Goal: Task Accomplishment & Management: Use online tool/utility

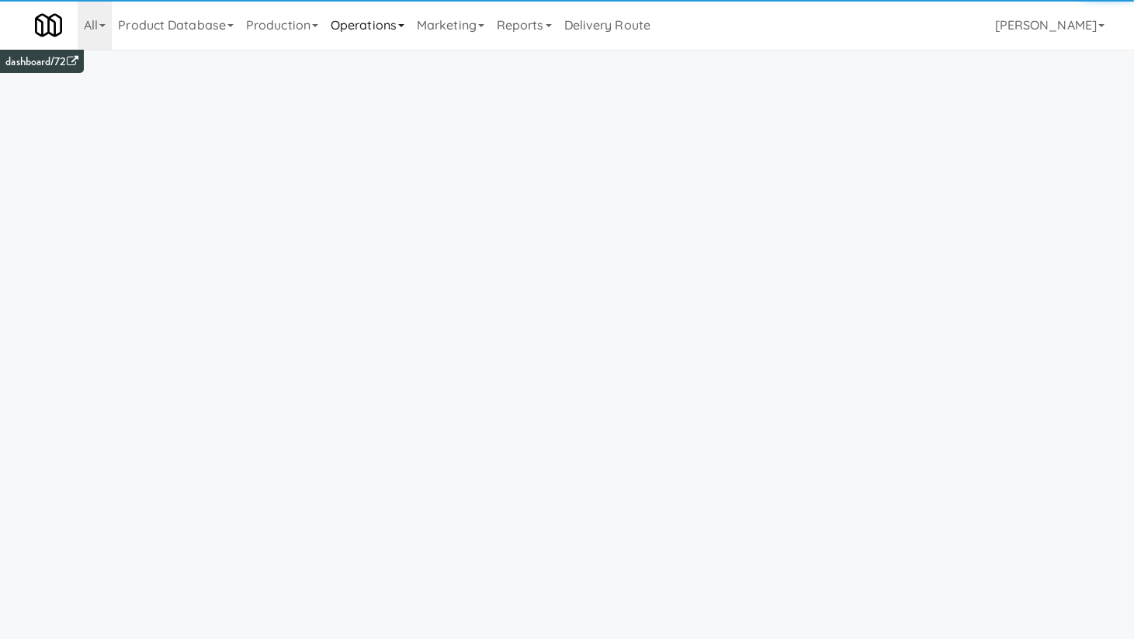
click at [379, 33] on link "Operations" at bounding box center [367, 25] width 86 height 50
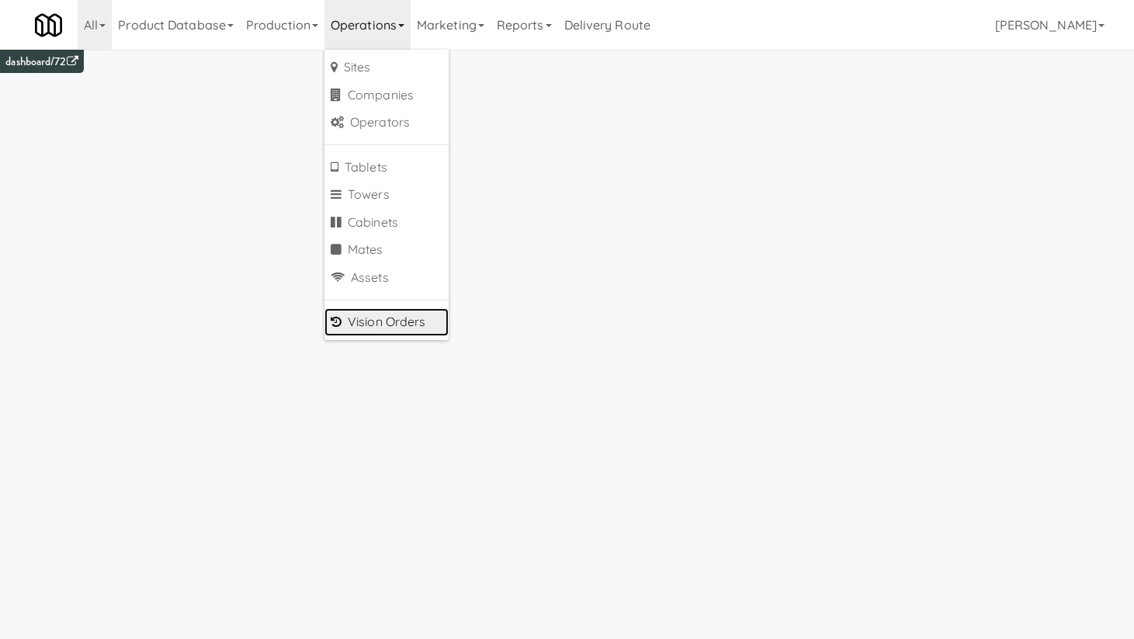
click at [411, 318] on link "Vision Orders" at bounding box center [386, 322] width 124 height 28
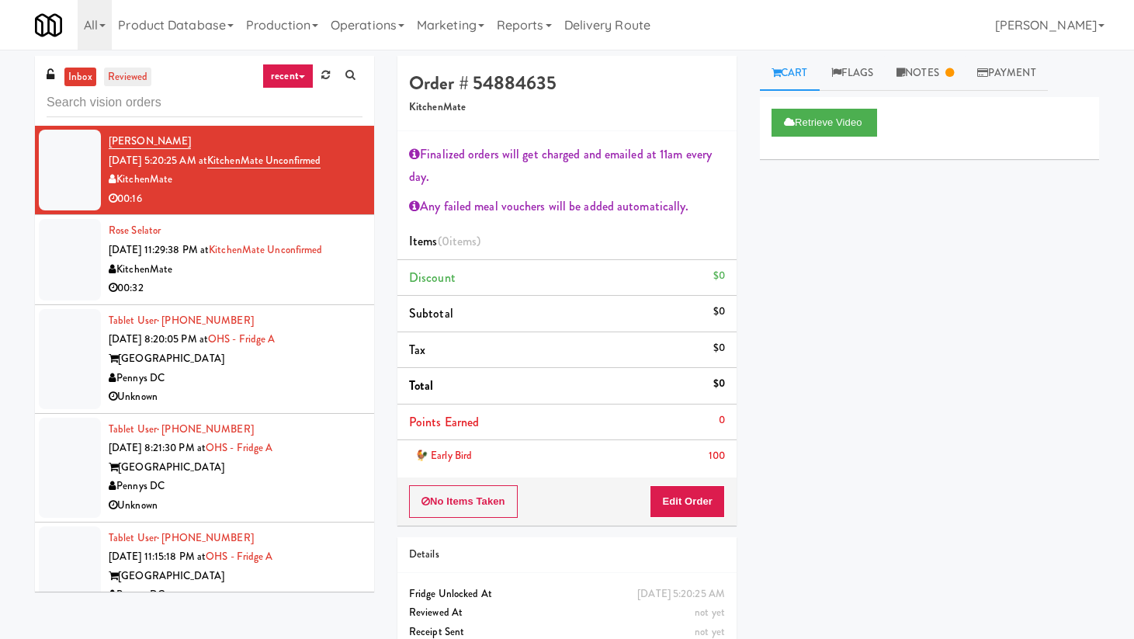
click at [132, 79] on link "reviewed" at bounding box center [128, 77] width 48 height 19
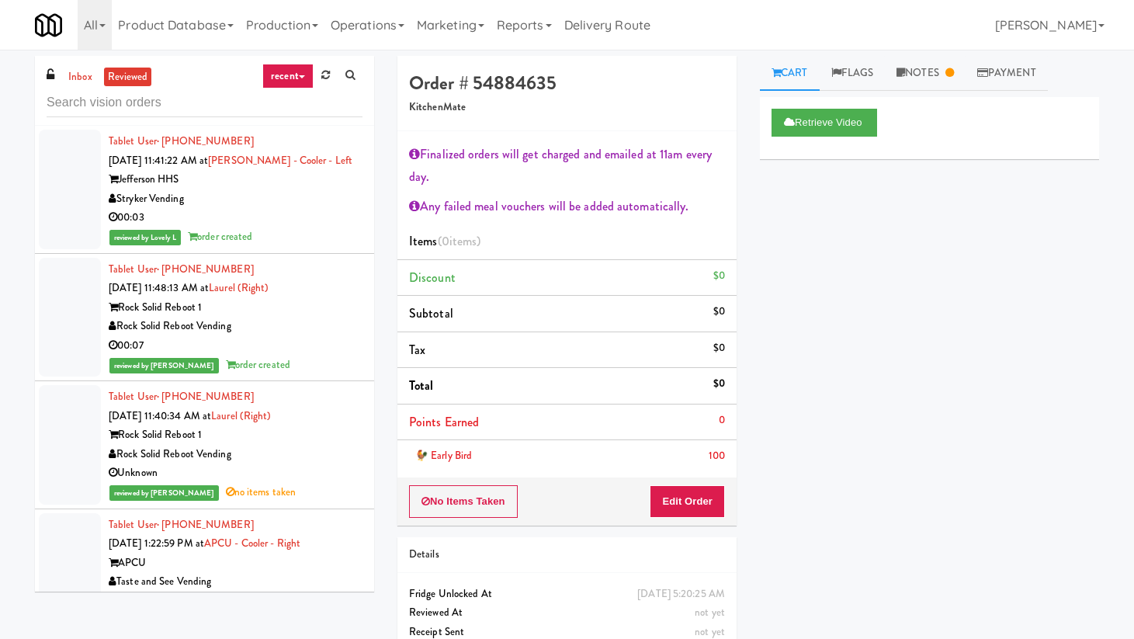
click at [282, 219] on div "00:03" at bounding box center [236, 217] width 254 height 19
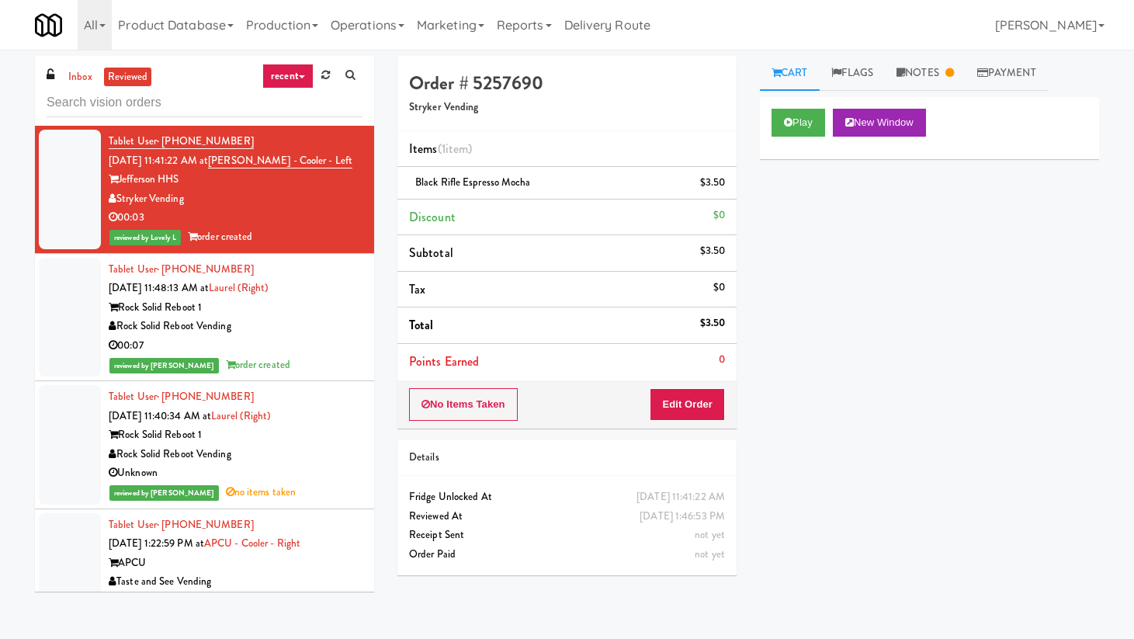
click at [499, 86] on h4 "Order # 5257690" at bounding box center [567, 83] width 316 height 20
copy h4 "5257690"
click at [325, 315] on div "Rock Solid Reboot 1" at bounding box center [236, 307] width 254 height 19
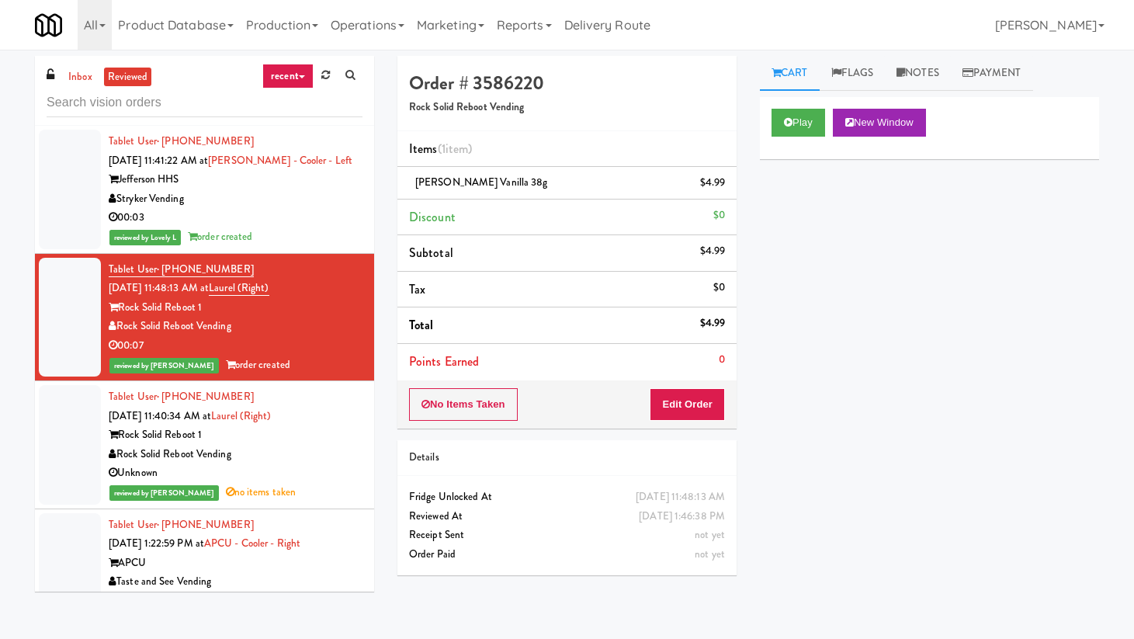
click at [511, 87] on h4 "Order # 3586220" at bounding box center [567, 83] width 316 height 20
copy h4 "3586220"
click at [330, 455] on div "Rock Solid Reboot Vending" at bounding box center [236, 454] width 254 height 19
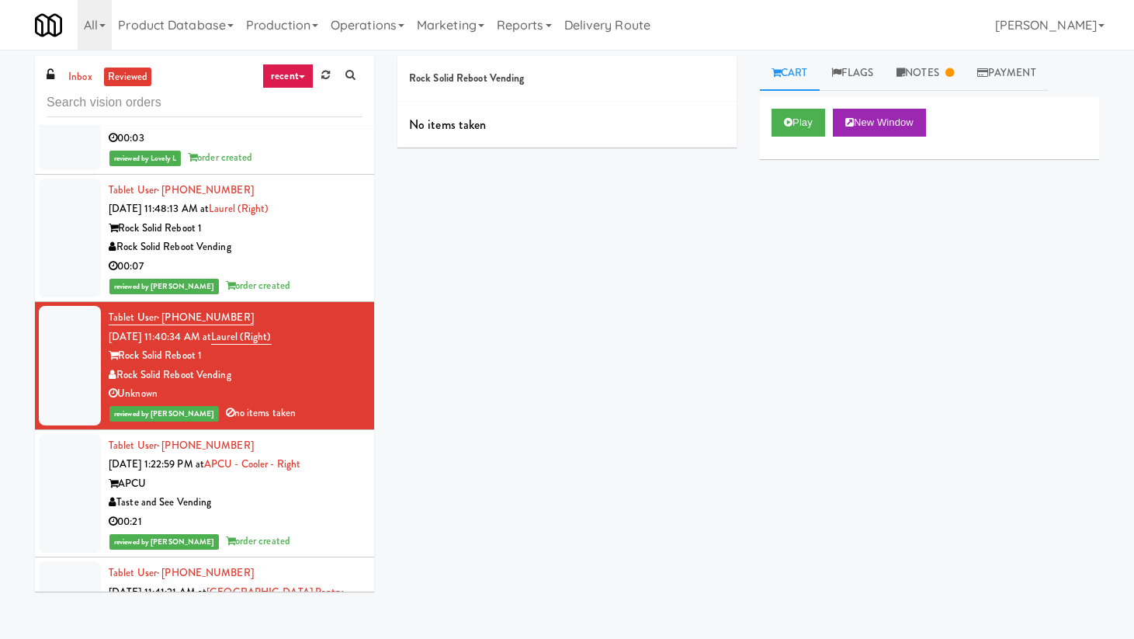
scroll to position [112, 0]
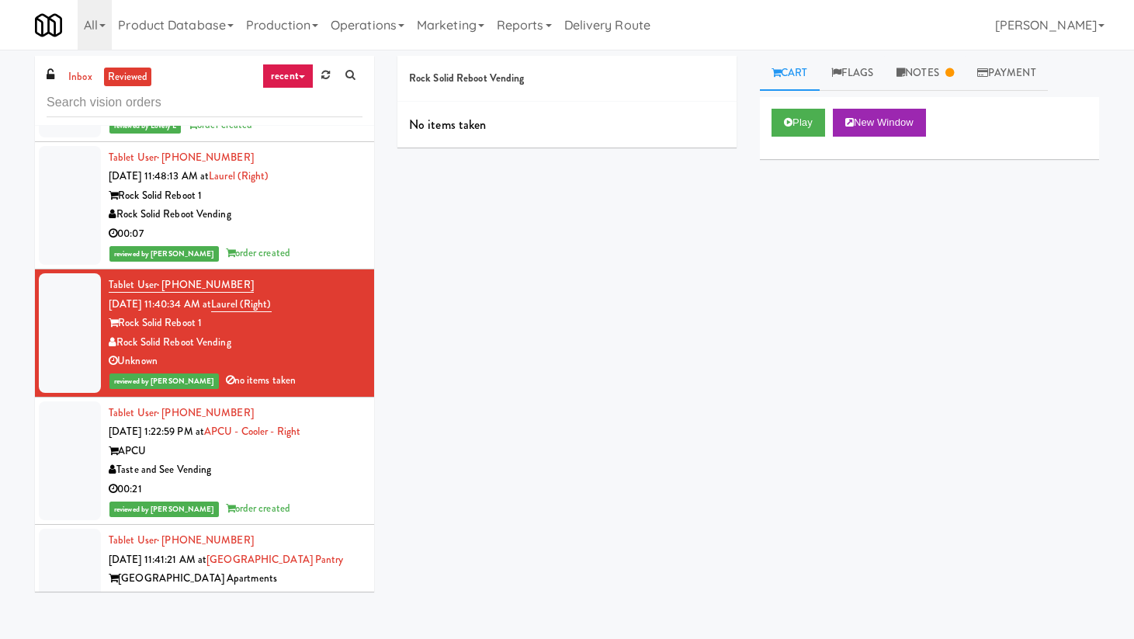
click at [320, 482] on div "00:21" at bounding box center [236, 488] width 254 height 19
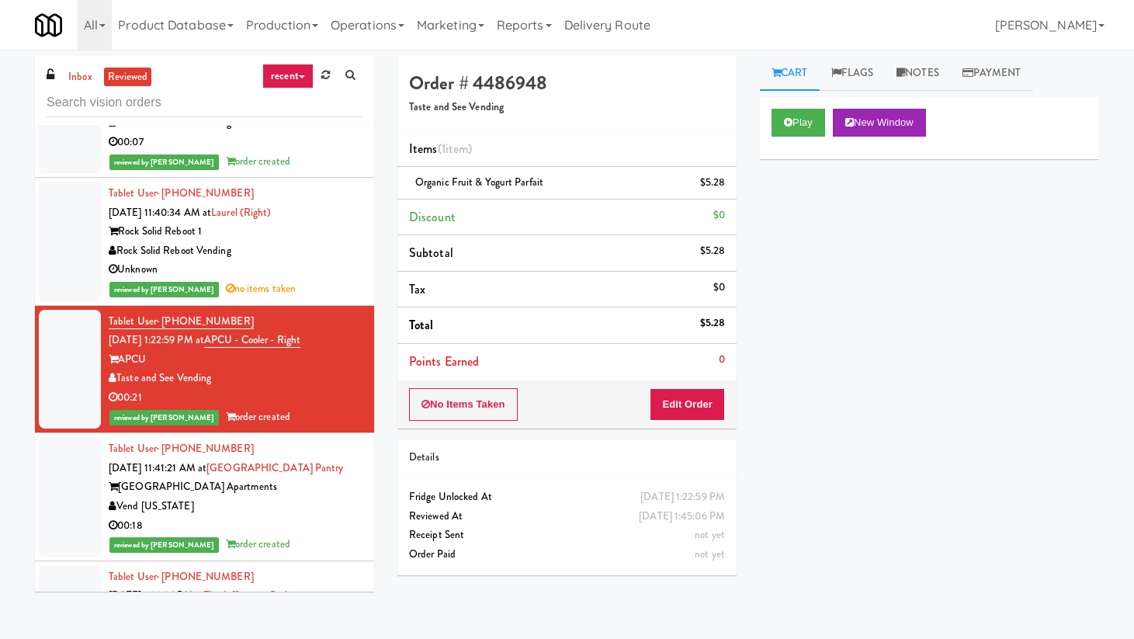
scroll to position [208, 0]
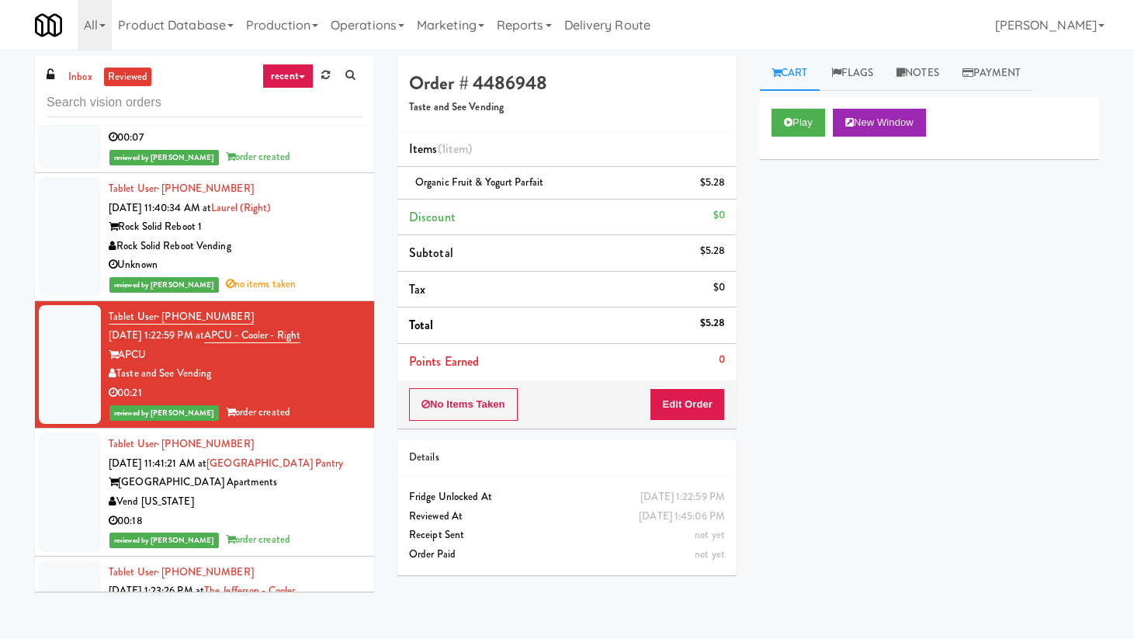
click at [313, 516] on div "00:18" at bounding box center [236, 520] width 254 height 19
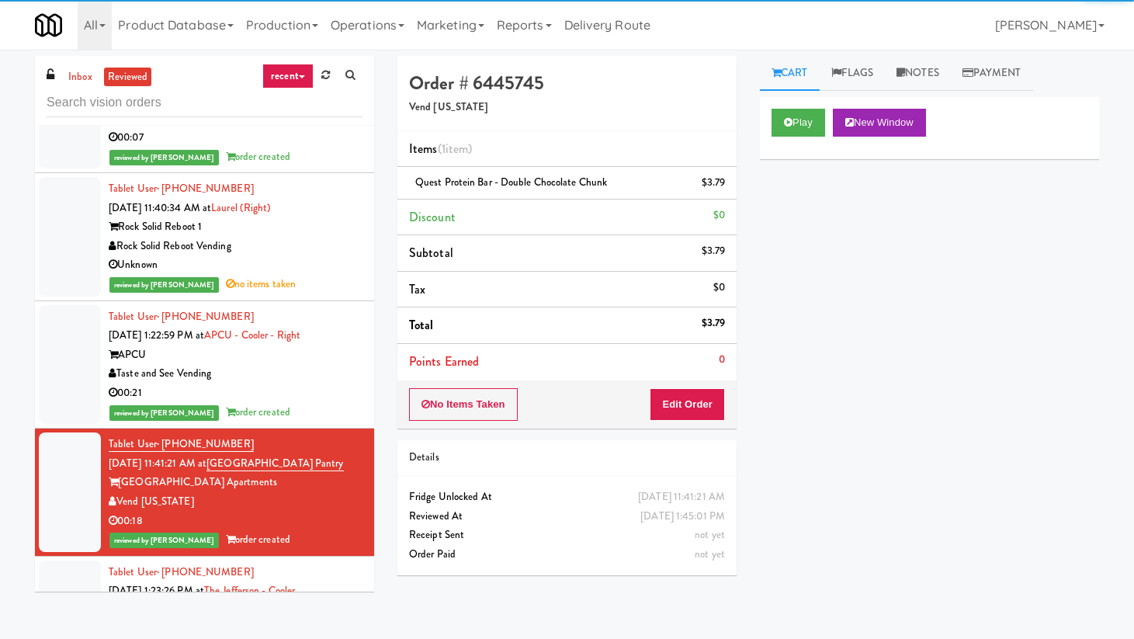
scroll to position [251, 0]
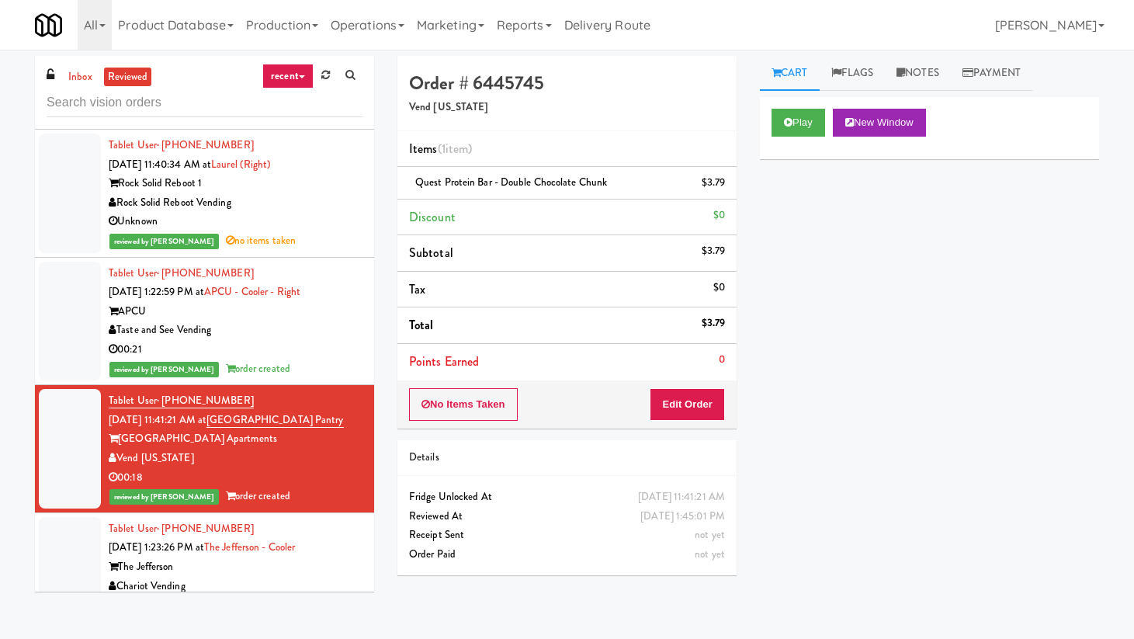
click at [512, 81] on h4 "Order # 6445745" at bounding box center [567, 83] width 316 height 20
copy h4 "6445745"
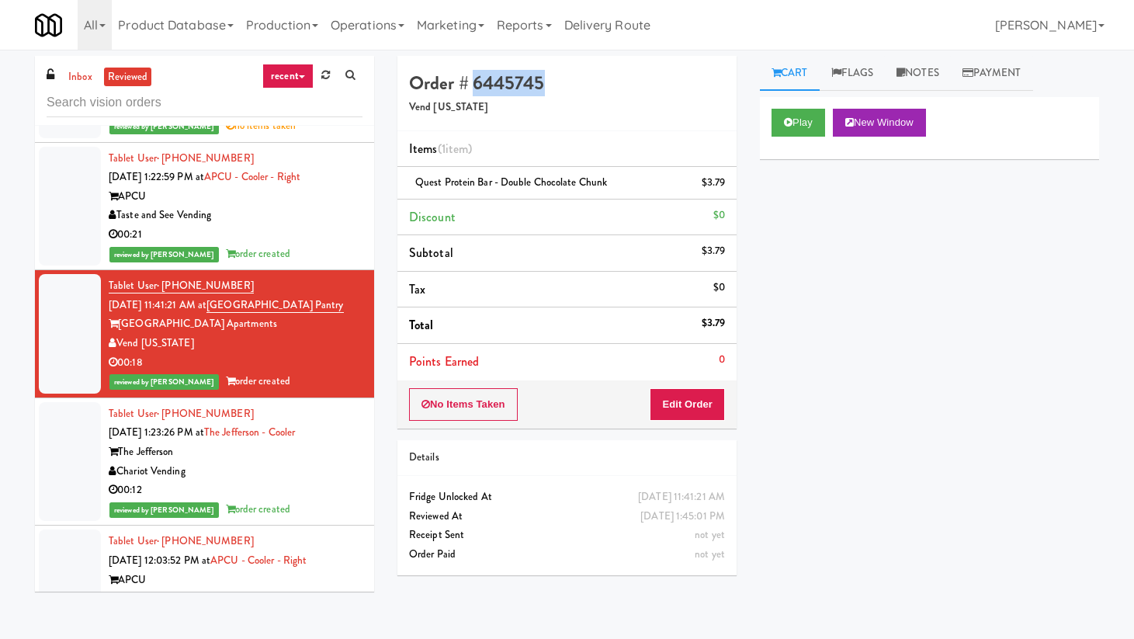
scroll to position [375, 0]
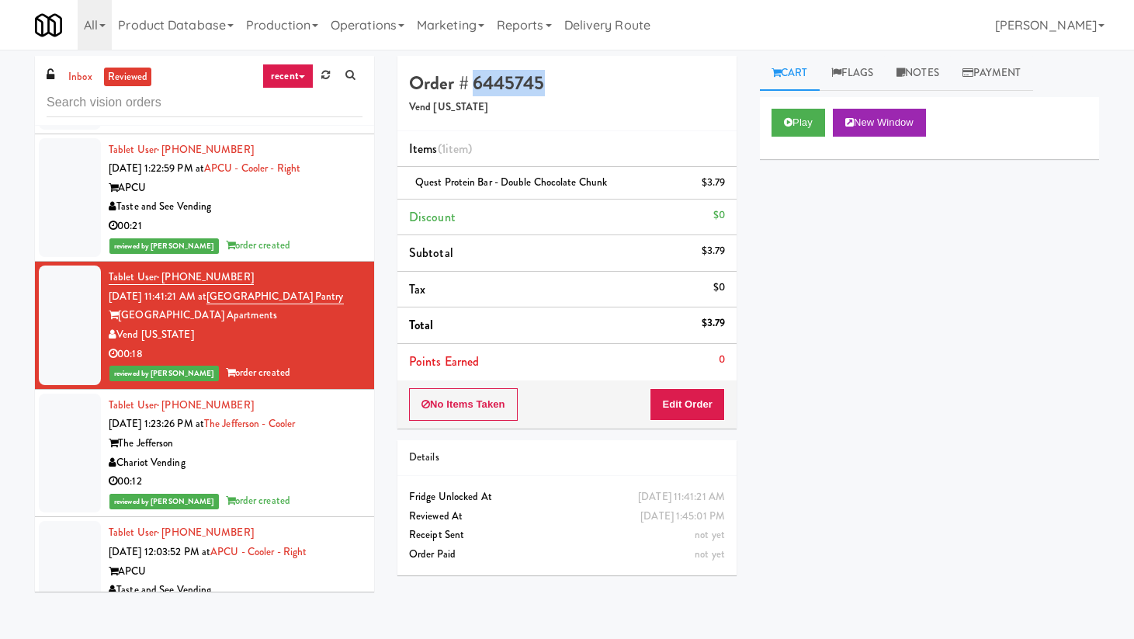
click at [297, 459] on div "Chariot Vending" at bounding box center [236, 462] width 254 height 19
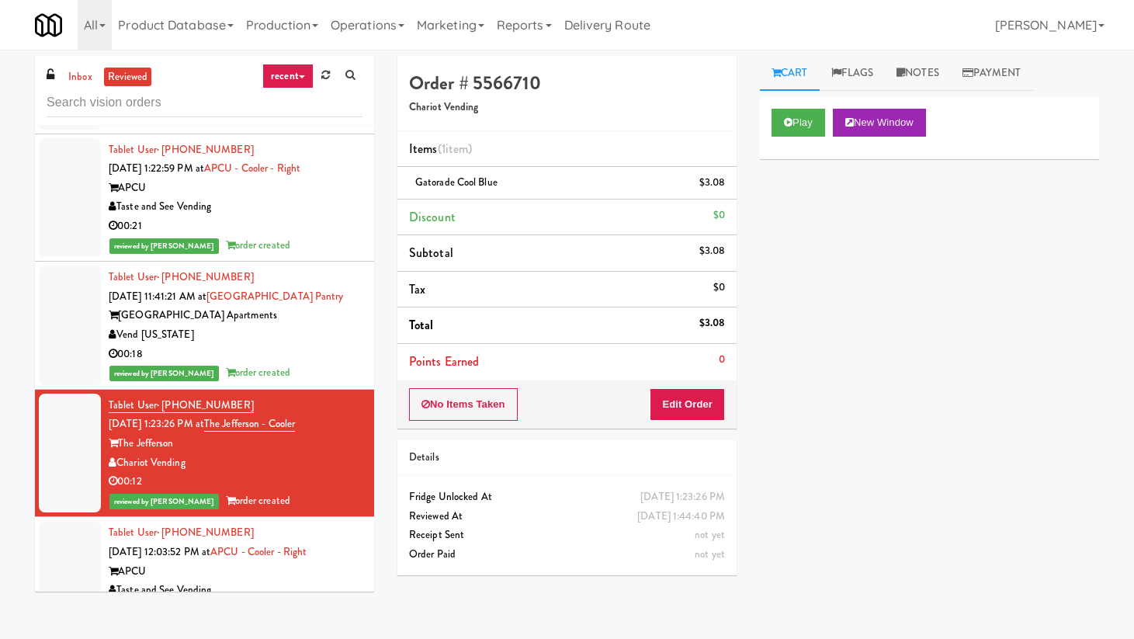
click at [507, 83] on h4 "Order # 5566710" at bounding box center [567, 83] width 316 height 20
copy h4 "5566710"
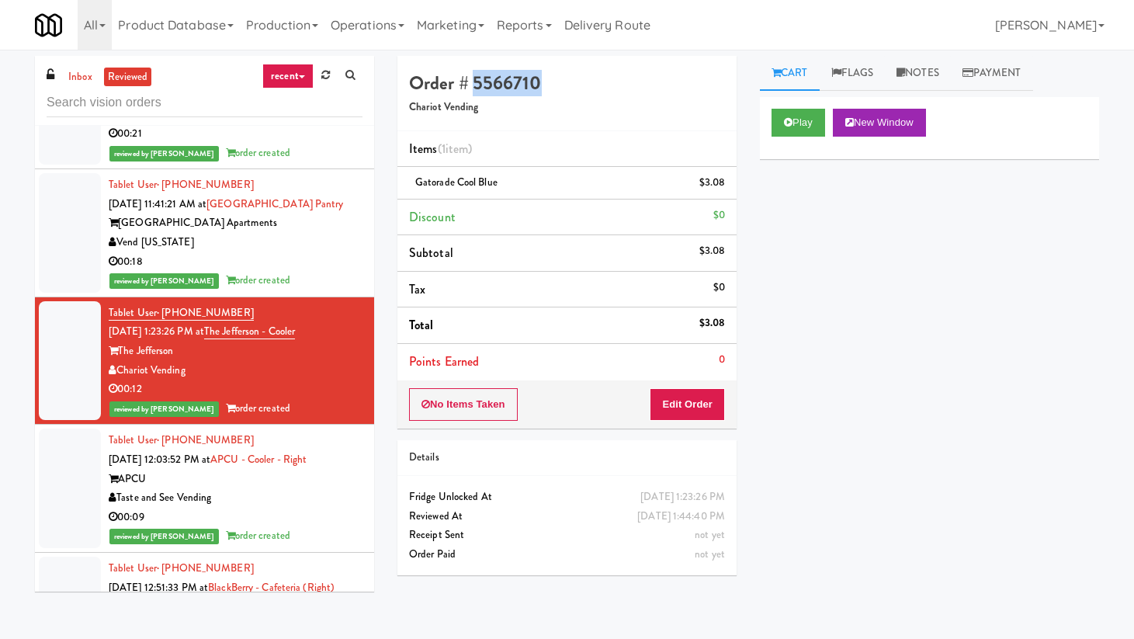
scroll to position [471, 0]
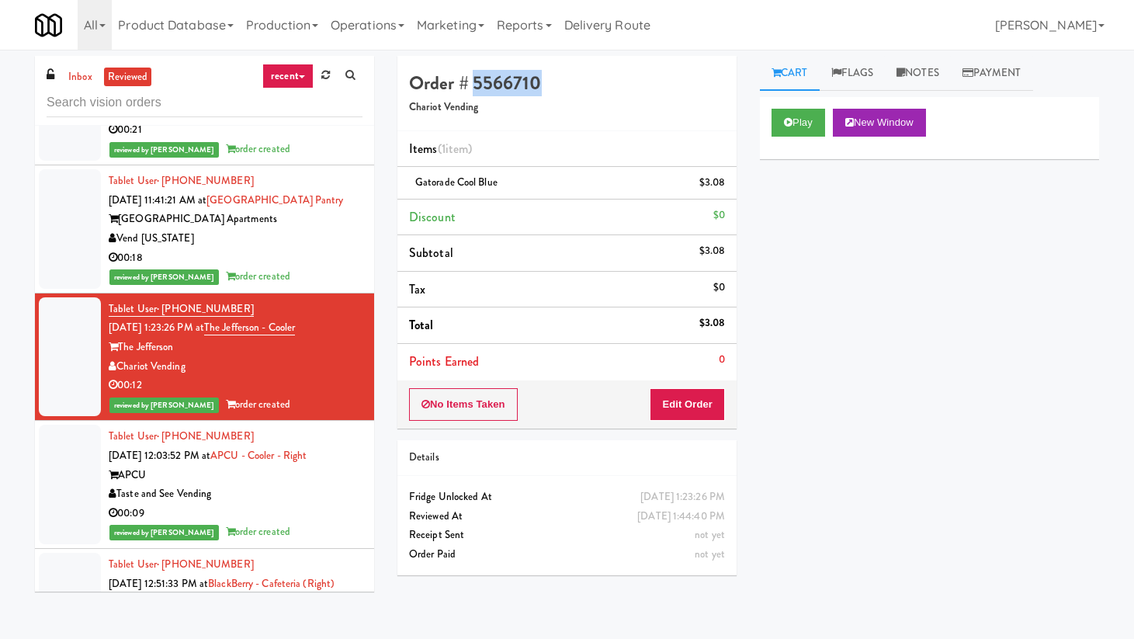
click at [324, 518] on div "00:09" at bounding box center [236, 513] width 254 height 19
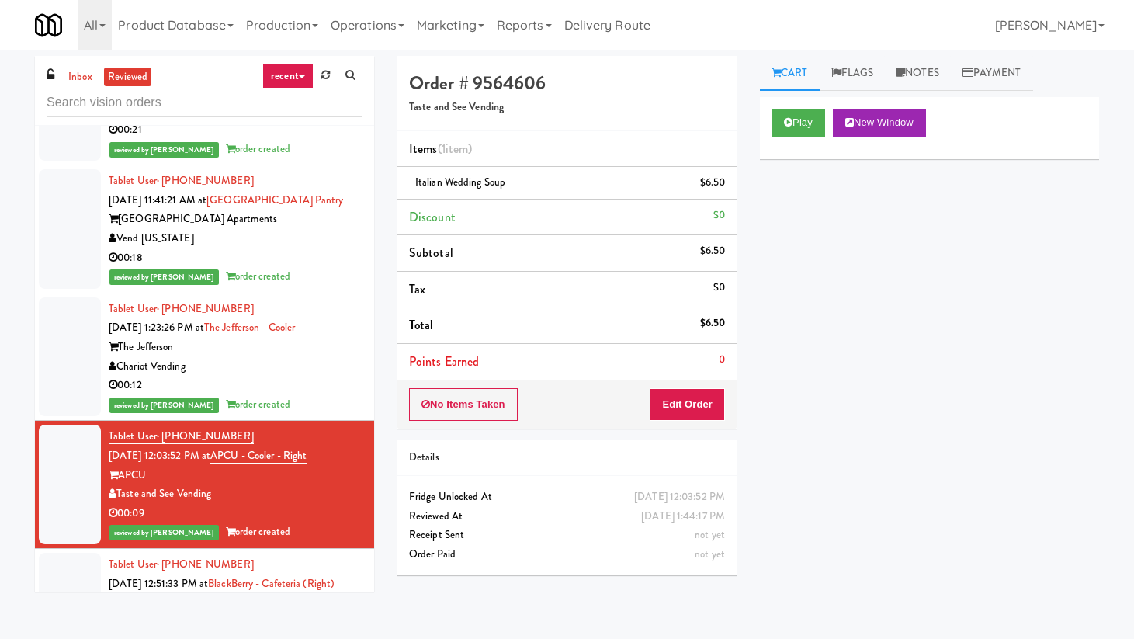
click at [298, 383] on div "00:12" at bounding box center [236, 385] width 254 height 19
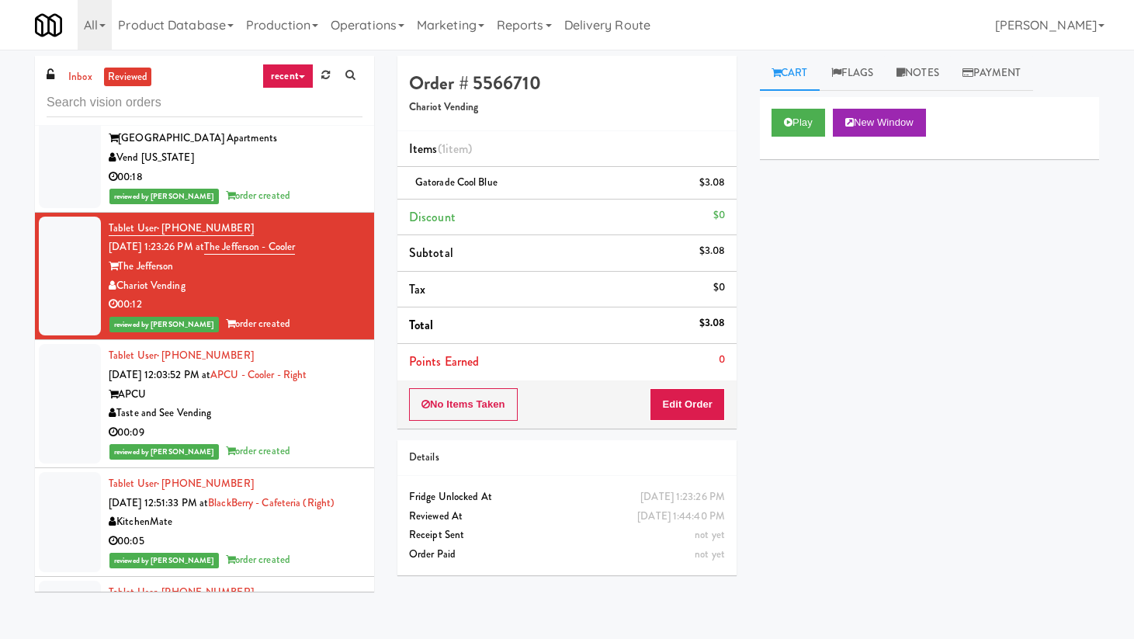
scroll to position [558, 0]
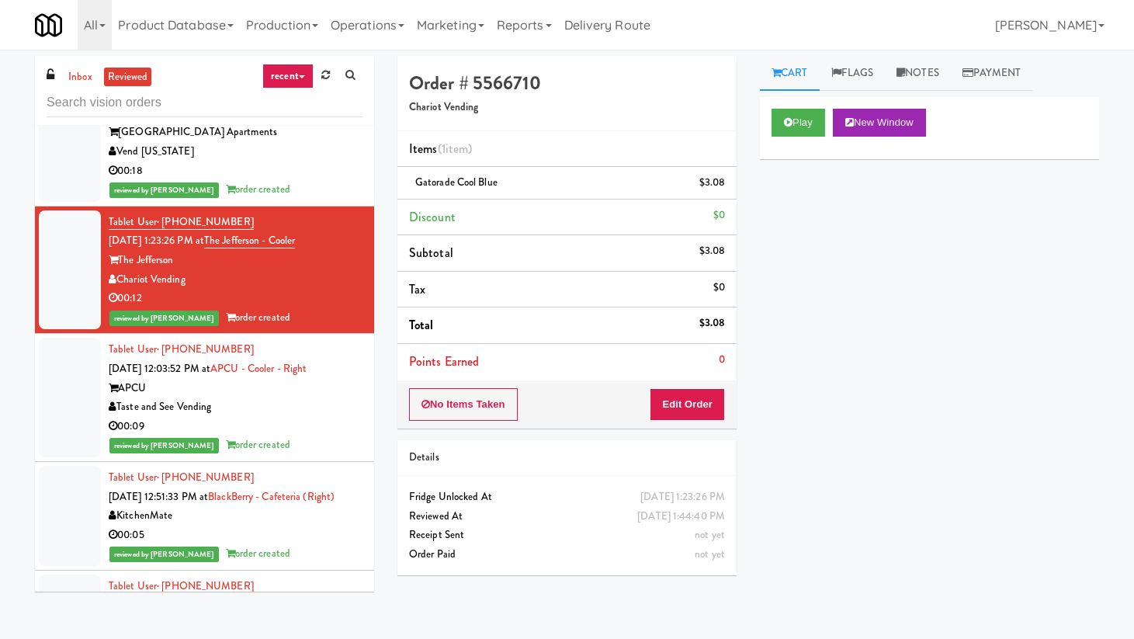
click at [319, 545] on div "reviewed by [PERSON_NAME] A order created" at bounding box center [236, 553] width 254 height 19
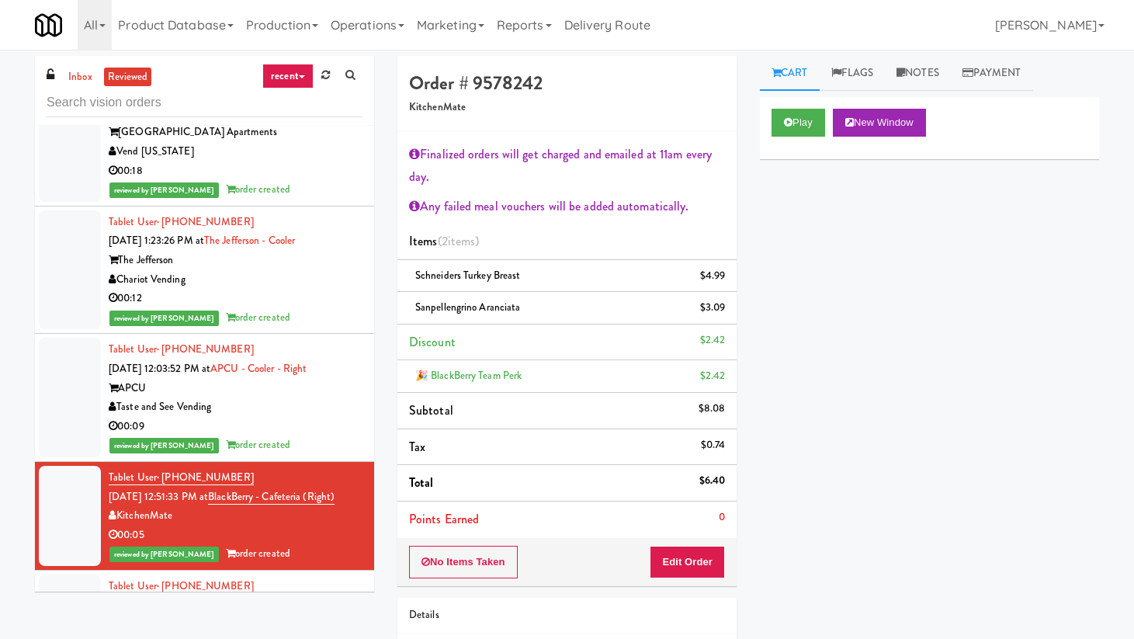
click at [511, 85] on h4 "Order # 9578242" at bounding box center [567, 83] width 316 height 20
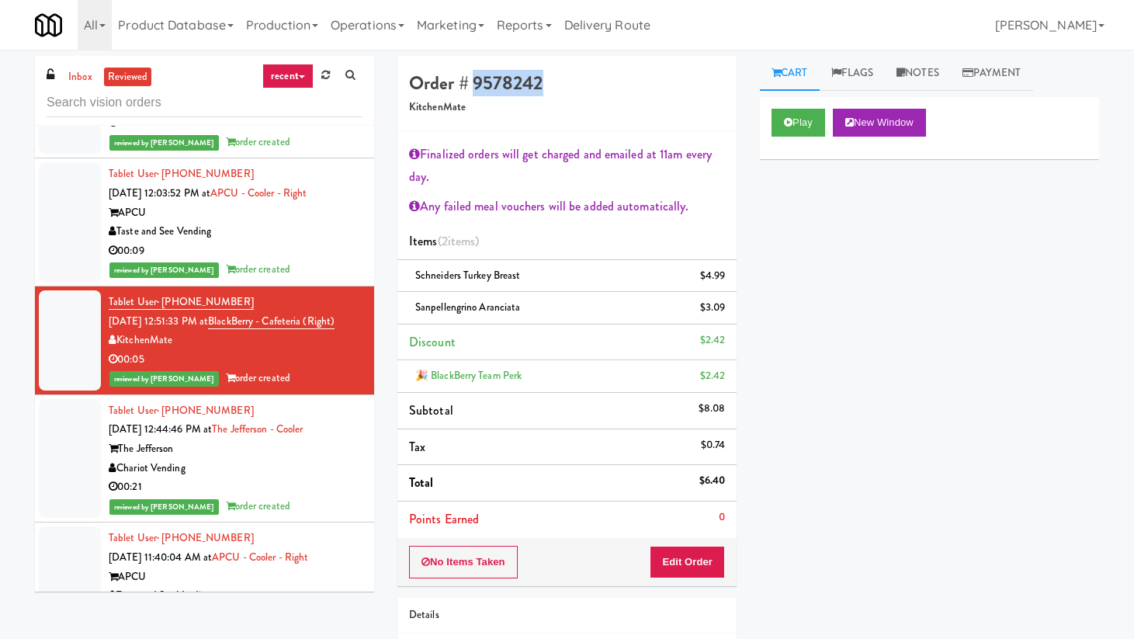
scroll to position [736, 0]
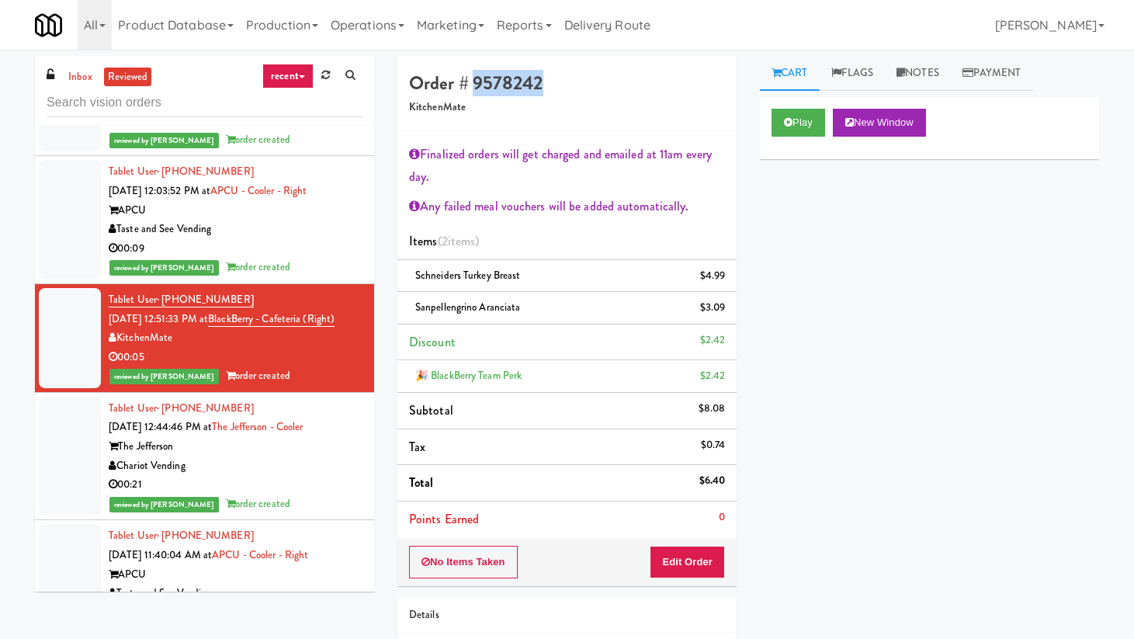
click at [306, 477] on div "00:21" at bounding box center [236, 484] width 254 height 19
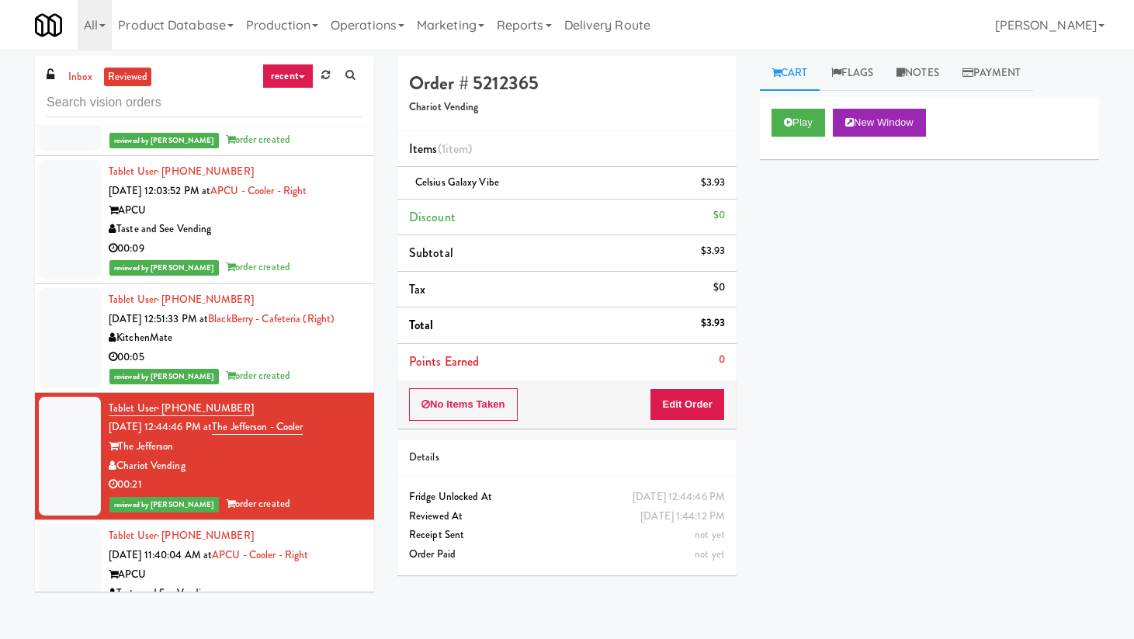
click at [514, 91] on h4 "Order # 5212365" at bounding box center [567, 83] width 316 height 20
copy h4 "5212365"
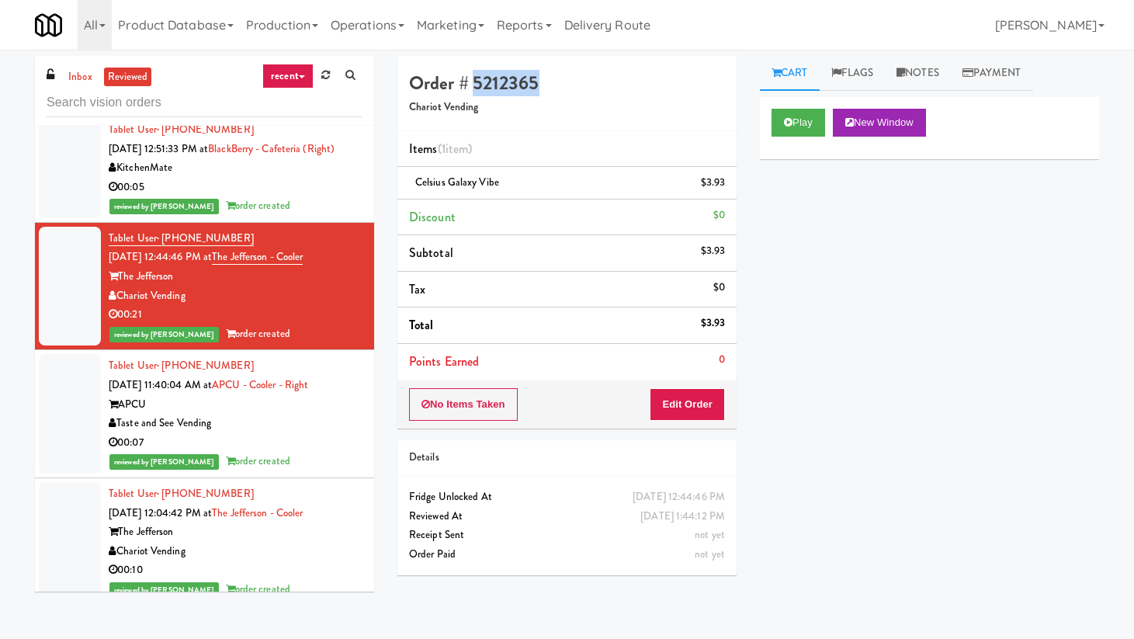
scroll to position [907, 0]
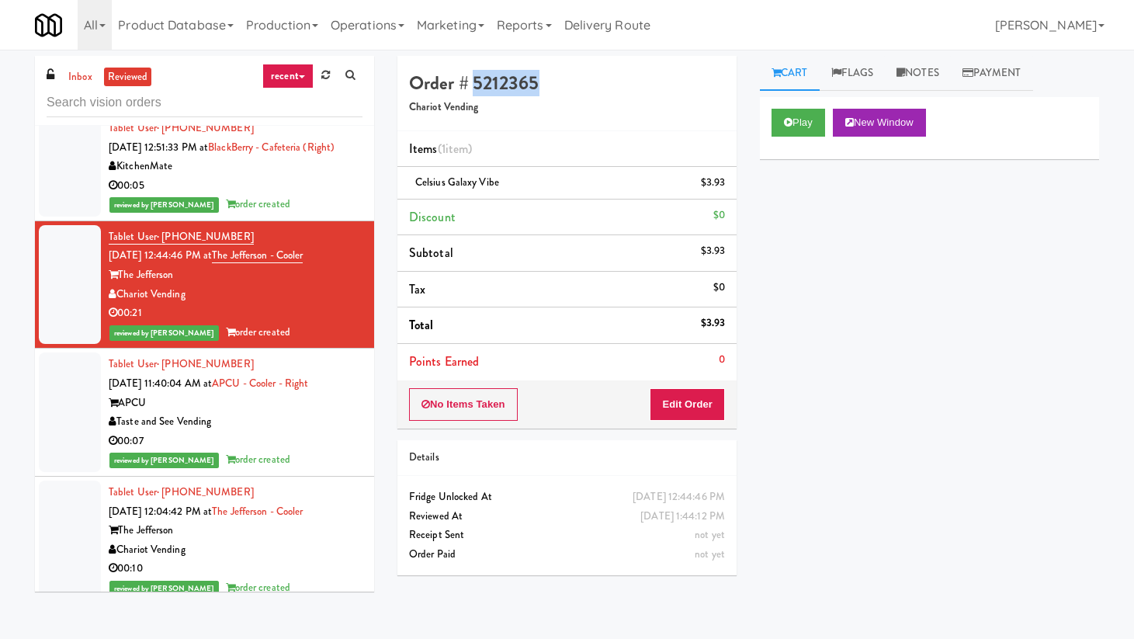
click at [322, 448] on div "00:07" at bounding box center [236, 440] width 254 height 19
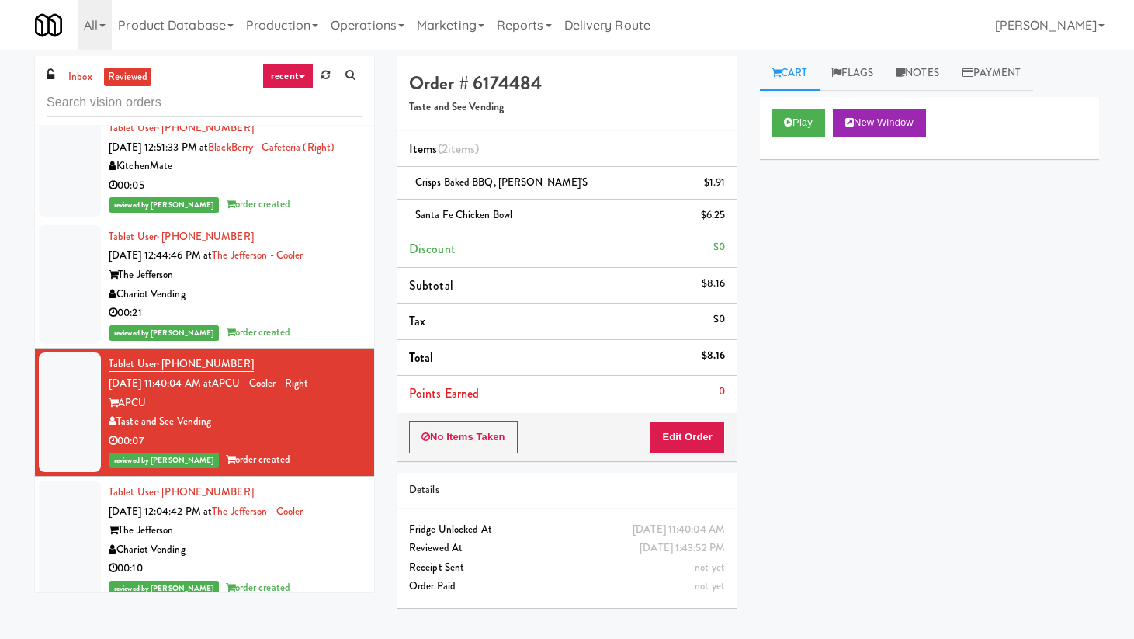
click at [514, 87] on h4 "Order # 6174484" at bounding box center [567, 83] width 316 height 20
copy h4 "6174484"
